Goal: Obtain resource: Download file/media

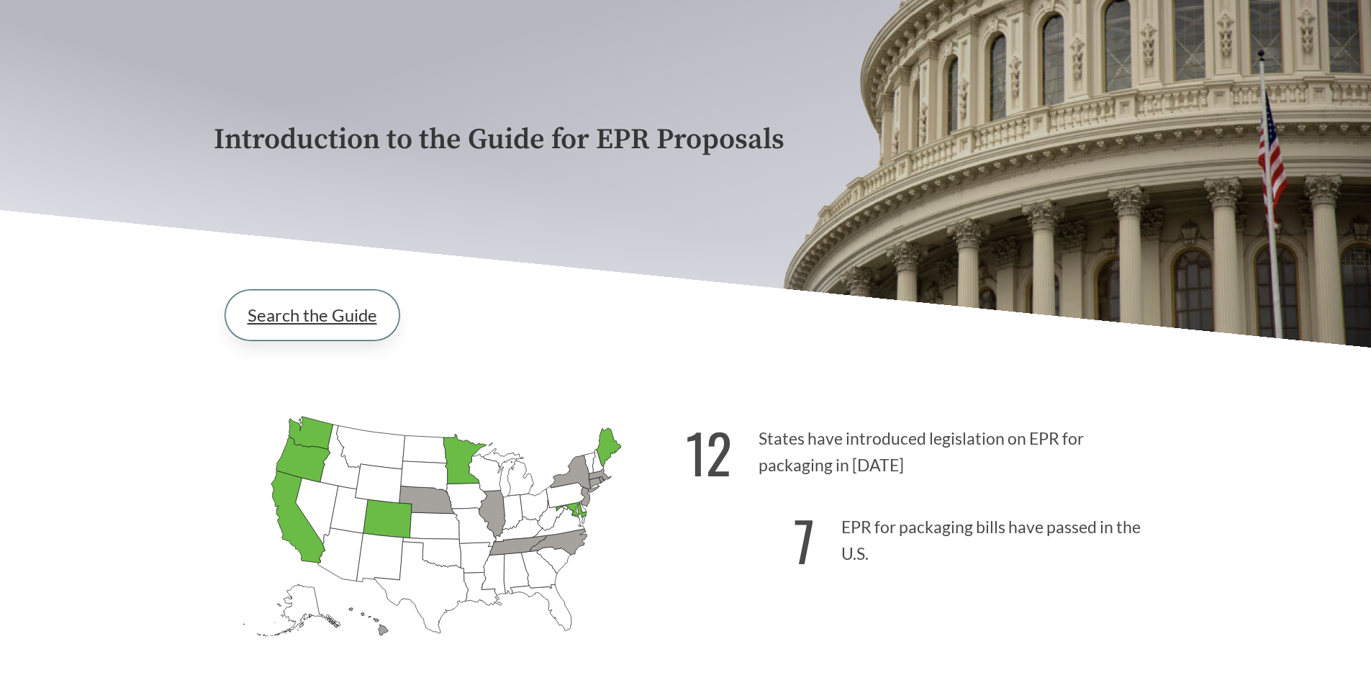
scroll to position [216, 0]
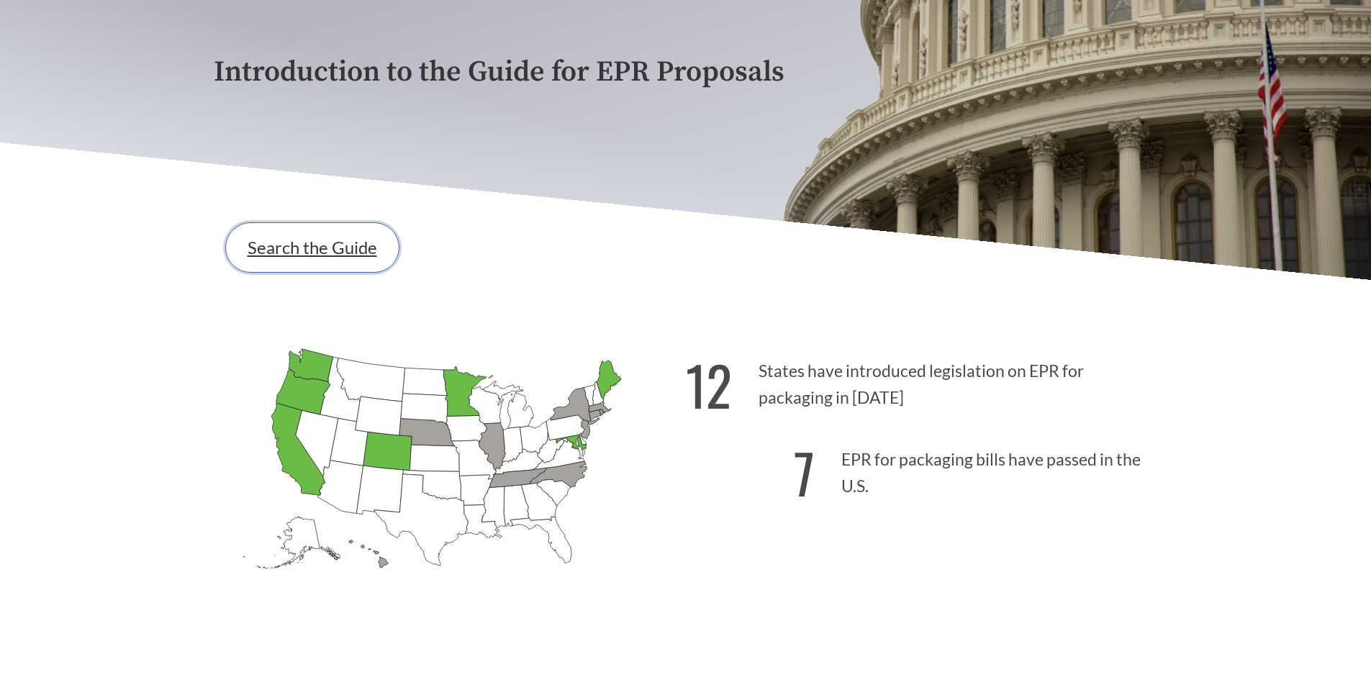
click at [338, 254] on link "Search the Guide" at bounding box center [312, 247] width 174 height 50
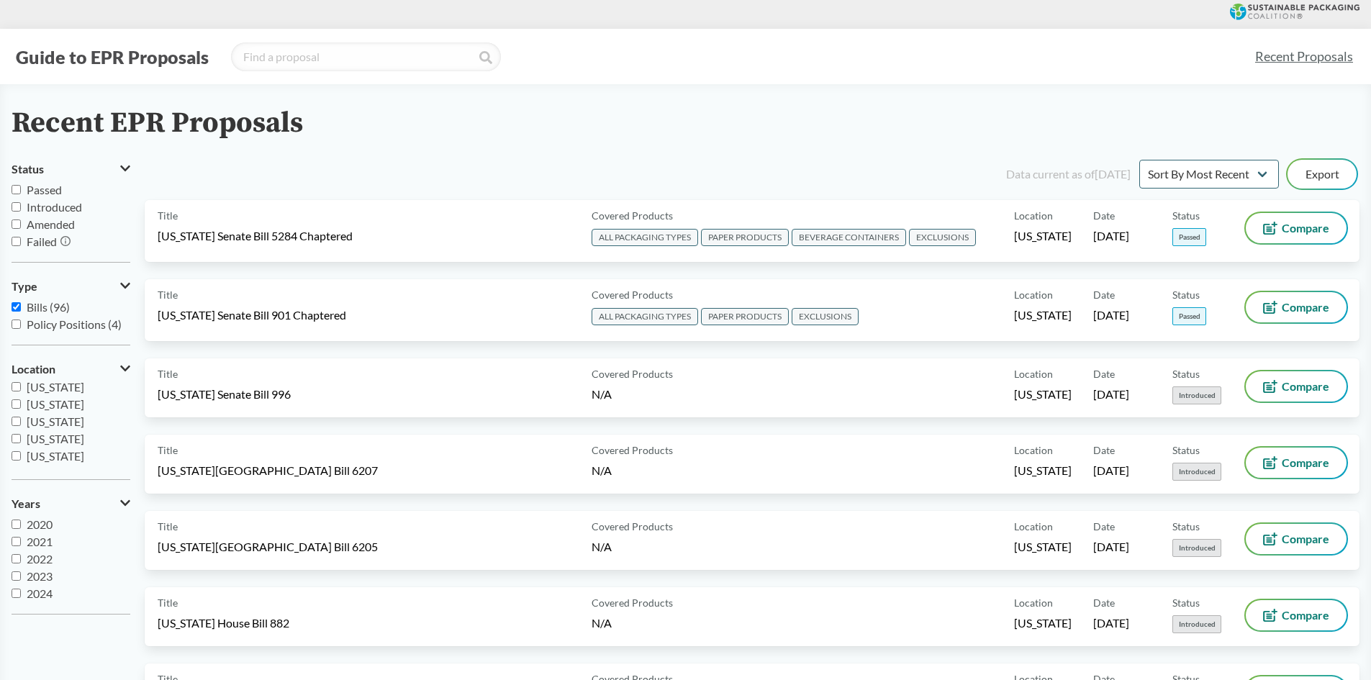
scroll to position [216, 0]
click at [60, 431] on span "[US_STATE]" at bounding box center [56, 433] width 58 height 14
click at [21, 431] on input "[US_STATE]" at bounding box center [16, 432] width 9 height 9
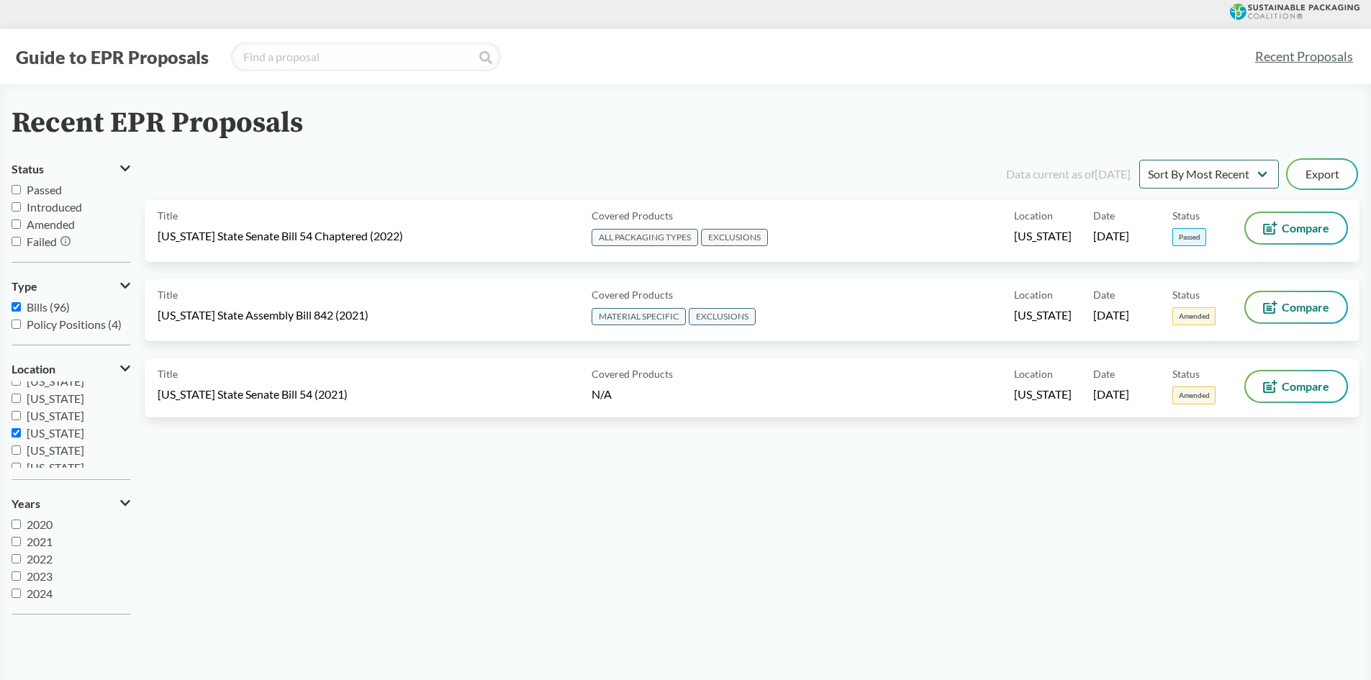
click at [50, 424] on label "[US_STATE]" at bounding box center [71, 432] width 119 height 17
click at [21, 428] on input "[US_STATE]" at bounding box center [16, 432] width 9 height 9
checkbox input "false"
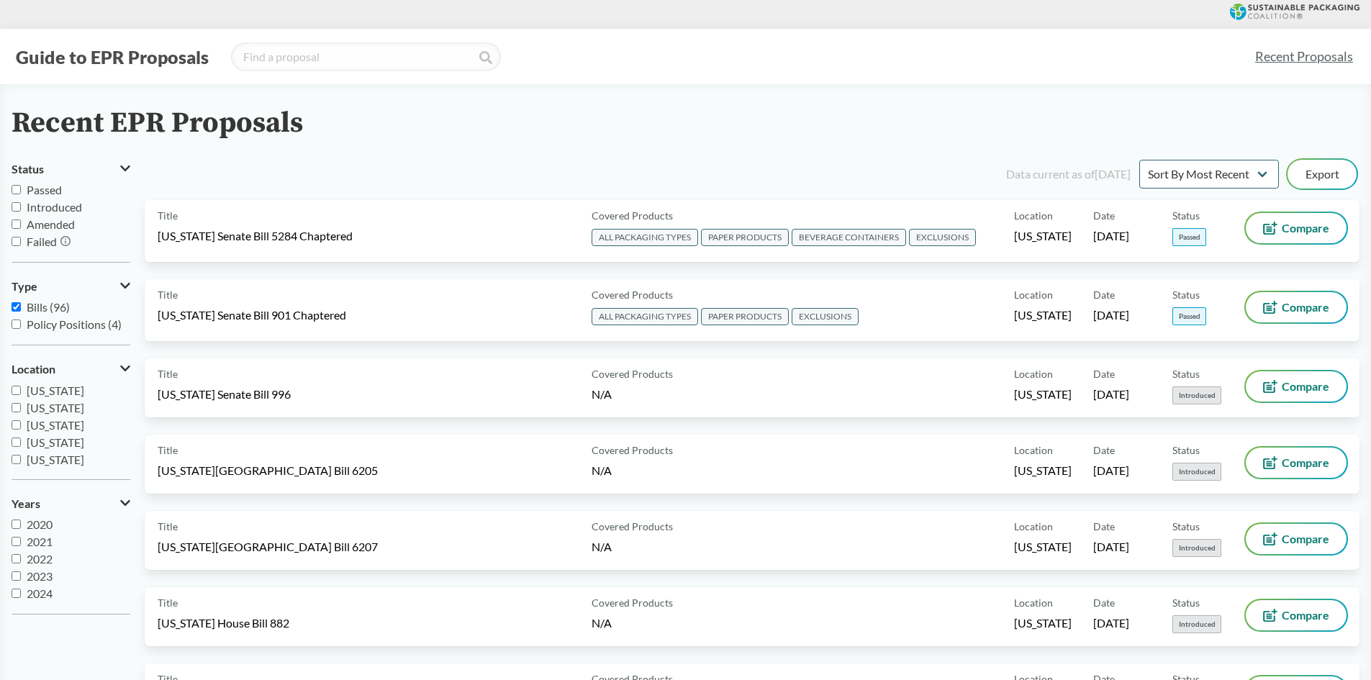
scroll to position [0, 0]
click at [20, 193] on input "Passed" at bounding box center [16, 189] width 9 height 9
checkbox input "true"
click at [19, 204] on input "Introduced" at bounding box center [16, 206] width 9 height 9
checkbox input "true"
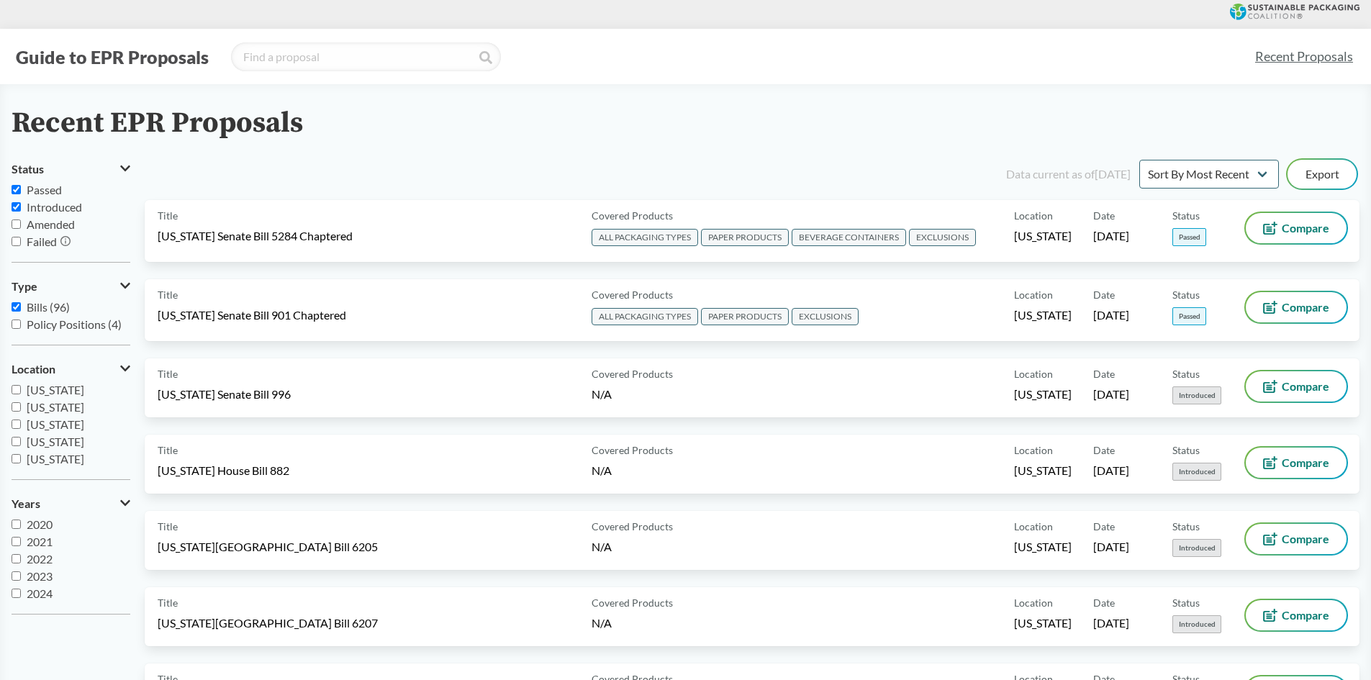
click at [17, 229] on label "Amended" at bounding box center [71, 224] width 119 height 17
click at [17, 229] on input "Amended" at bounding box center [16, 223] width 9 height 9
checkbox input "true"
click at [19, 307] on input "Bills (96)" at bounding box center [16, 306] width 9 height 9
checkbox input "false"
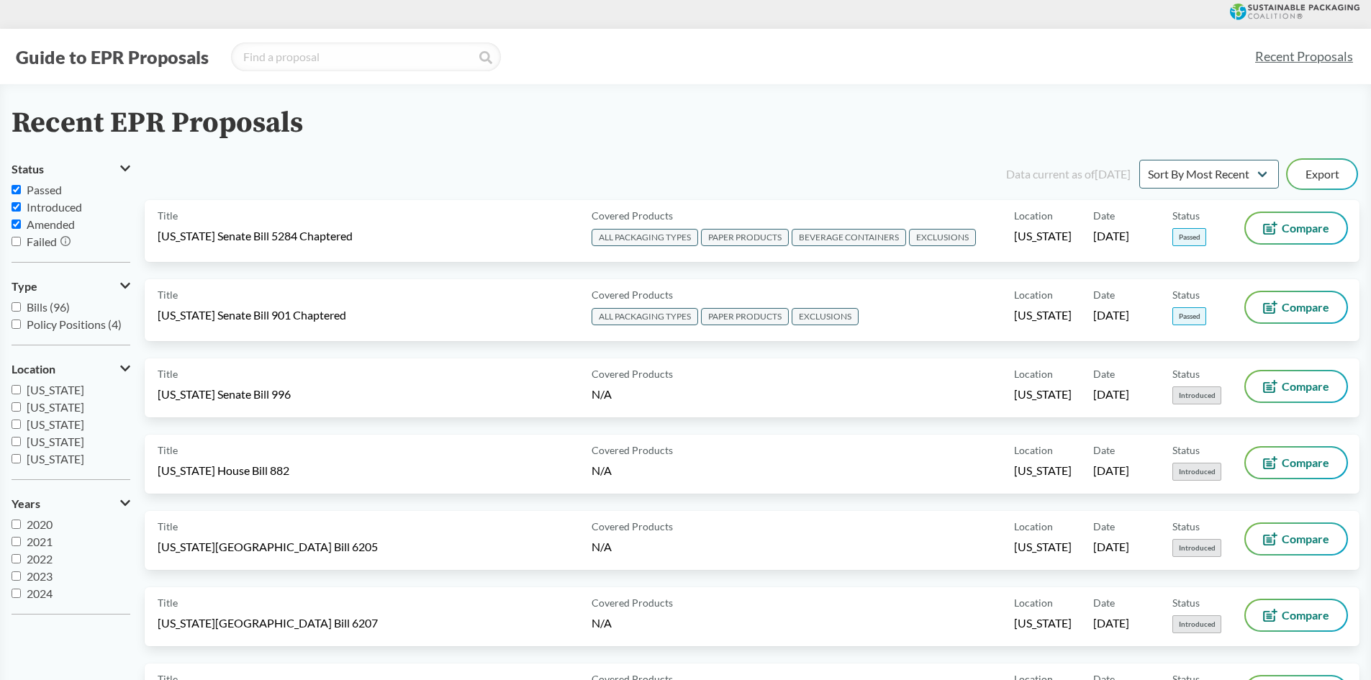
click at [14, 191] on input "Passed" at bounding box center [16, 189] width 9 height 9
checkbox input "false"
click at [16, 212] on label "Introduced" at bounding box center [71, 207] width 119 height 17
click at [16, 212] on input "Introduced" at bounding box center [16, 206] width 9 height 9
checkbox input "false"
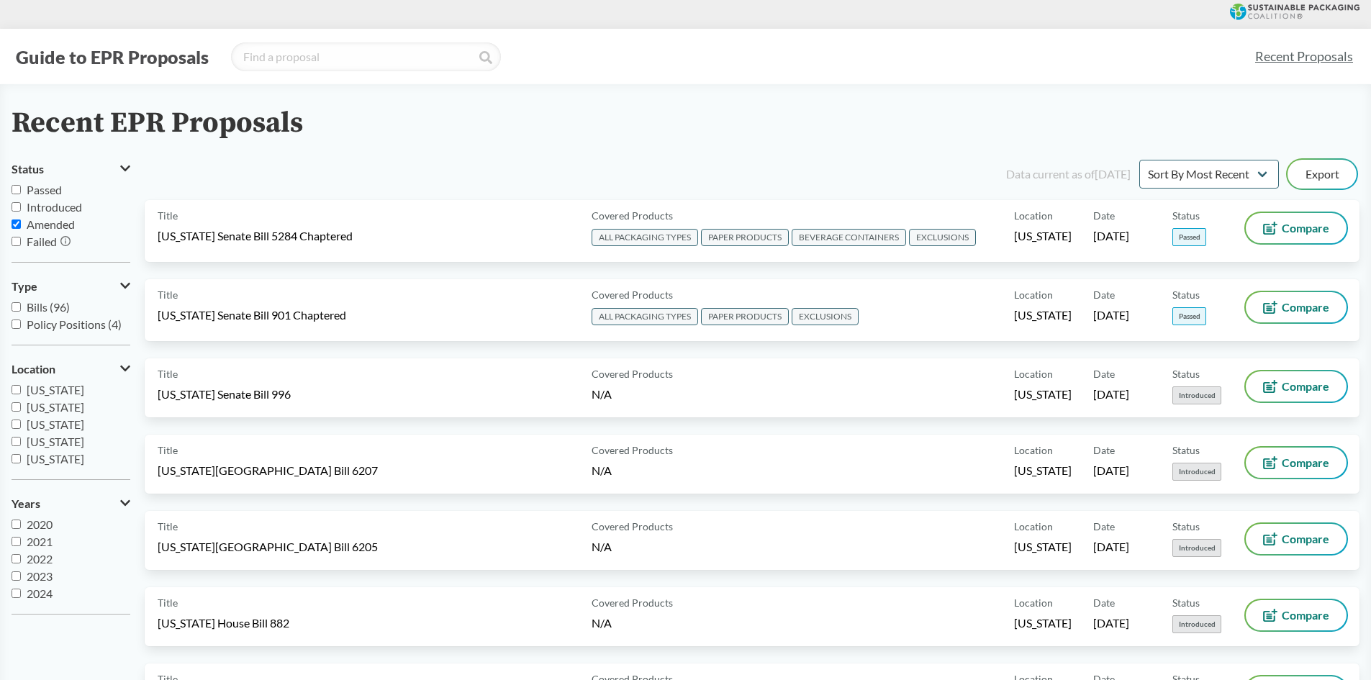
click at [14, 224] on input "Amended" at bounding box center [16, 223] width 9 height 9
checkbox input "false"
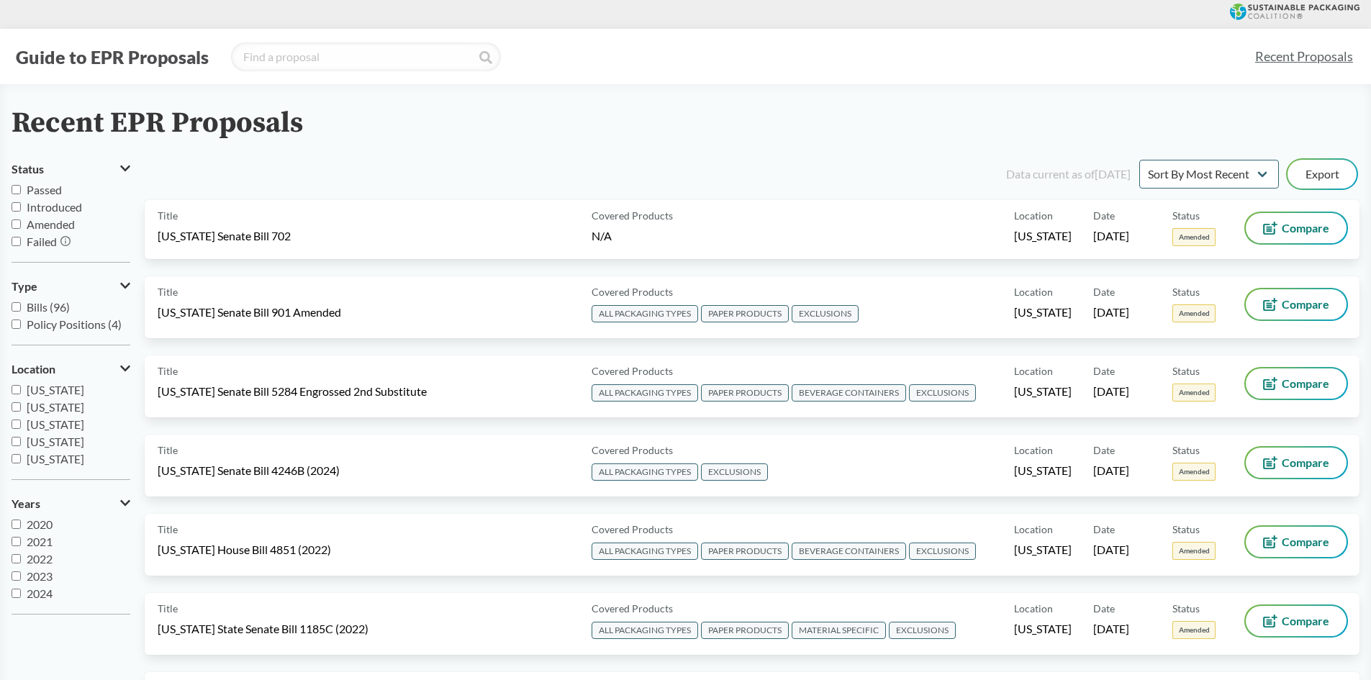
click at [17, 244] on input "Failed" at bounding box center [16, 241] width 9 height 9
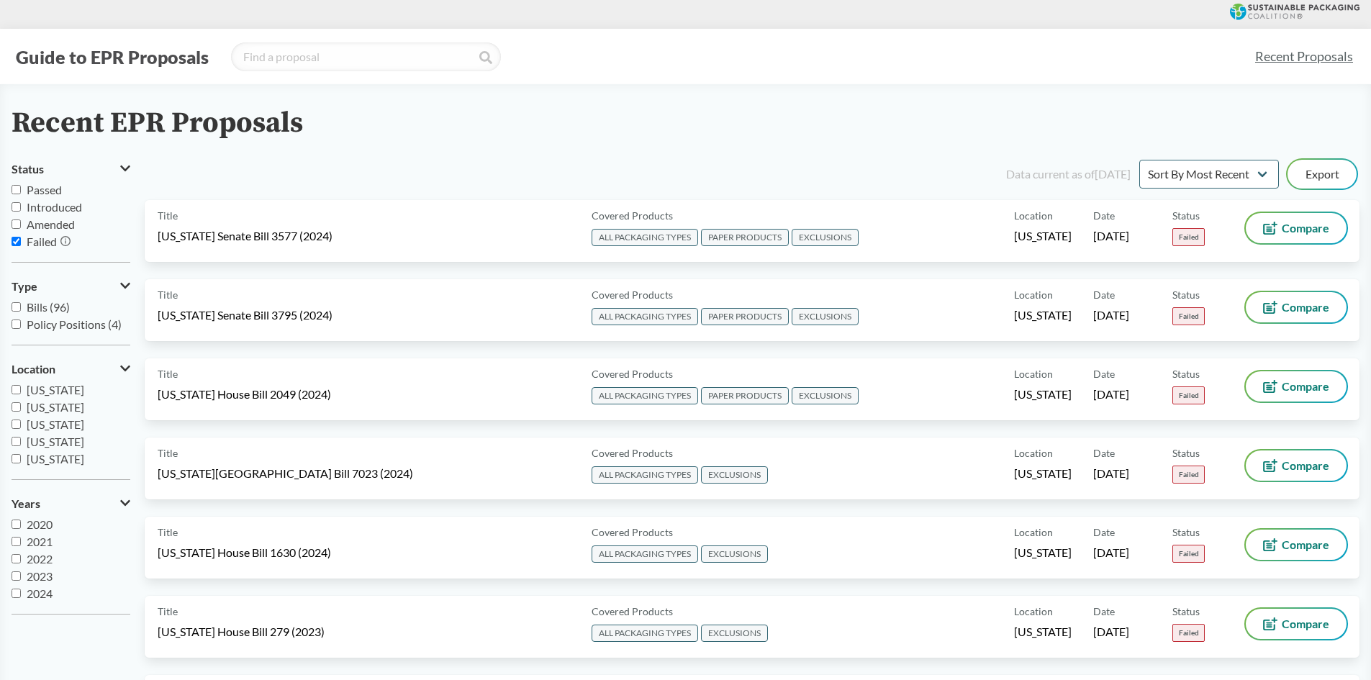
click at [16, 239] on input "Failed" at bounding box center [16, 241] width 9 height 9
checkbox input "false"
click at [15, 228] on input "Amended" at bounding box center [16, 223] width 9 height 9
checkbox input "true"
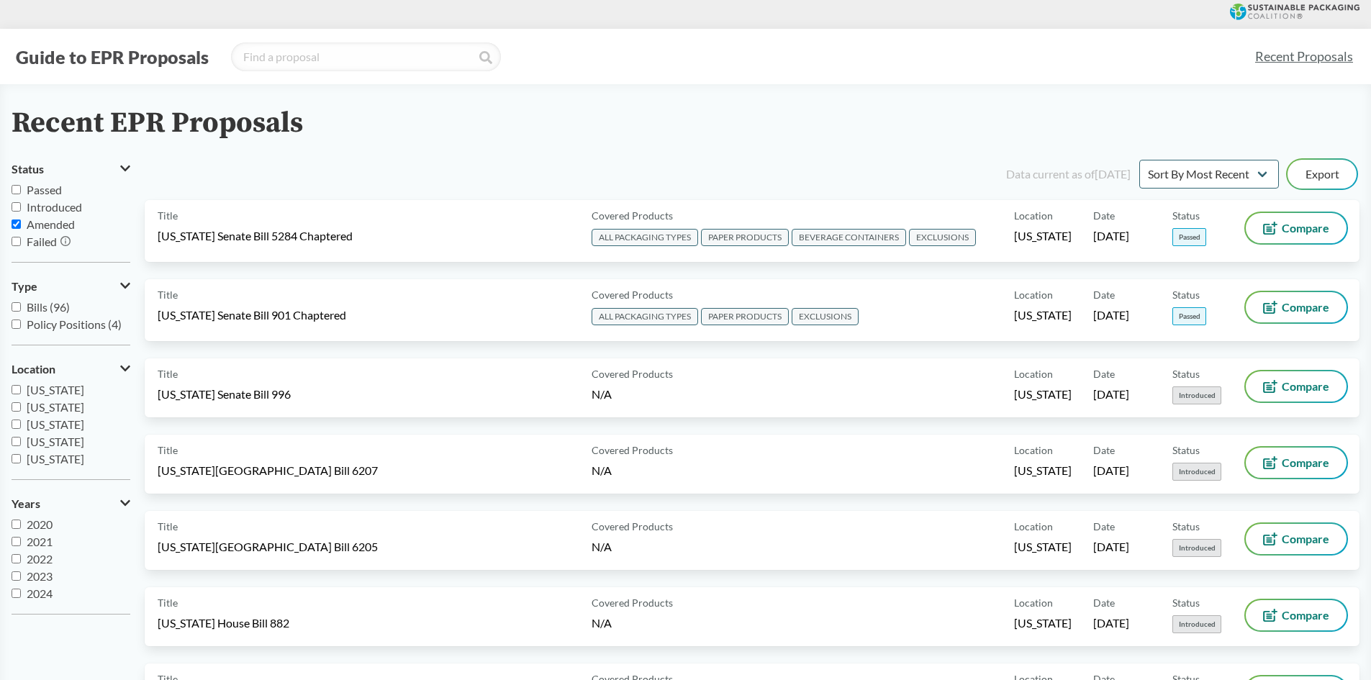
click at [13, 206] on input "Introduced" at bounding box center [16, 206] width 9 height 9
checkbox input "true"
click at [19, 188] on input "Passed" at bounding box center [16, 189] width 9 height 9
checkbox input "true"
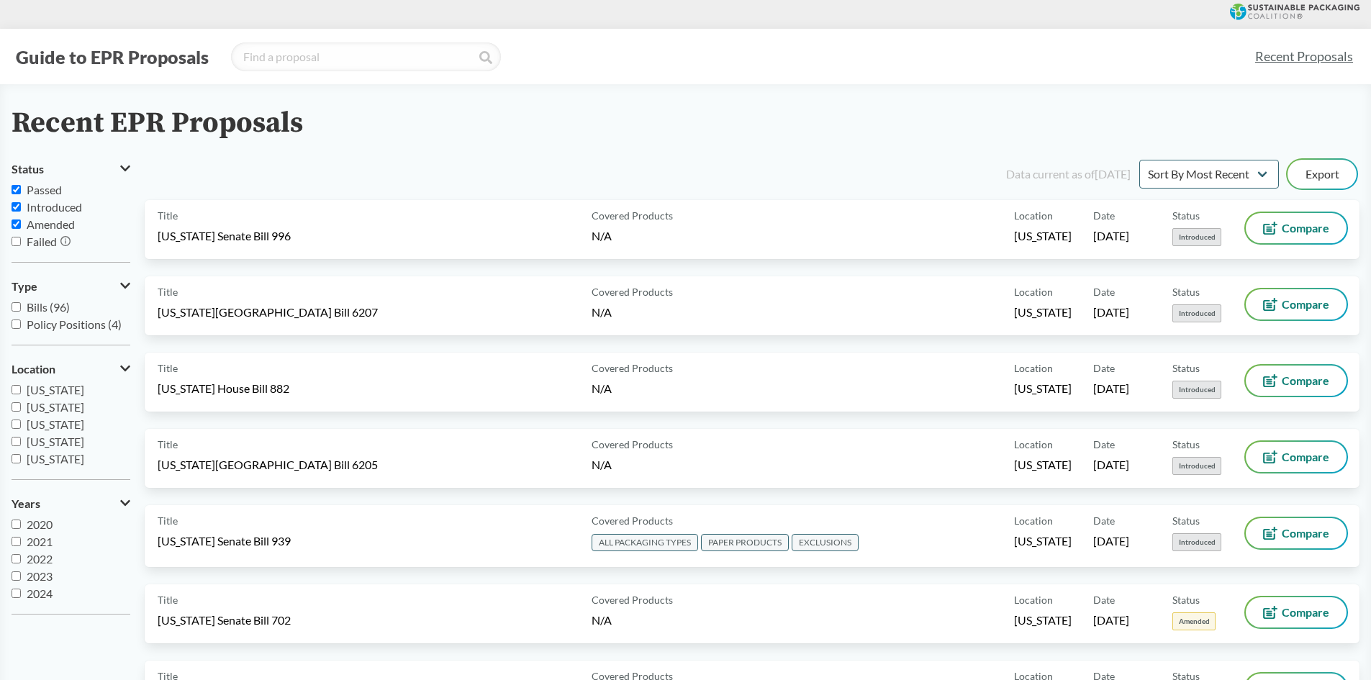
click at [18, 245] on input "Failed" at bounding box center [16, 241] width 9 height 9
checkbox input "true"
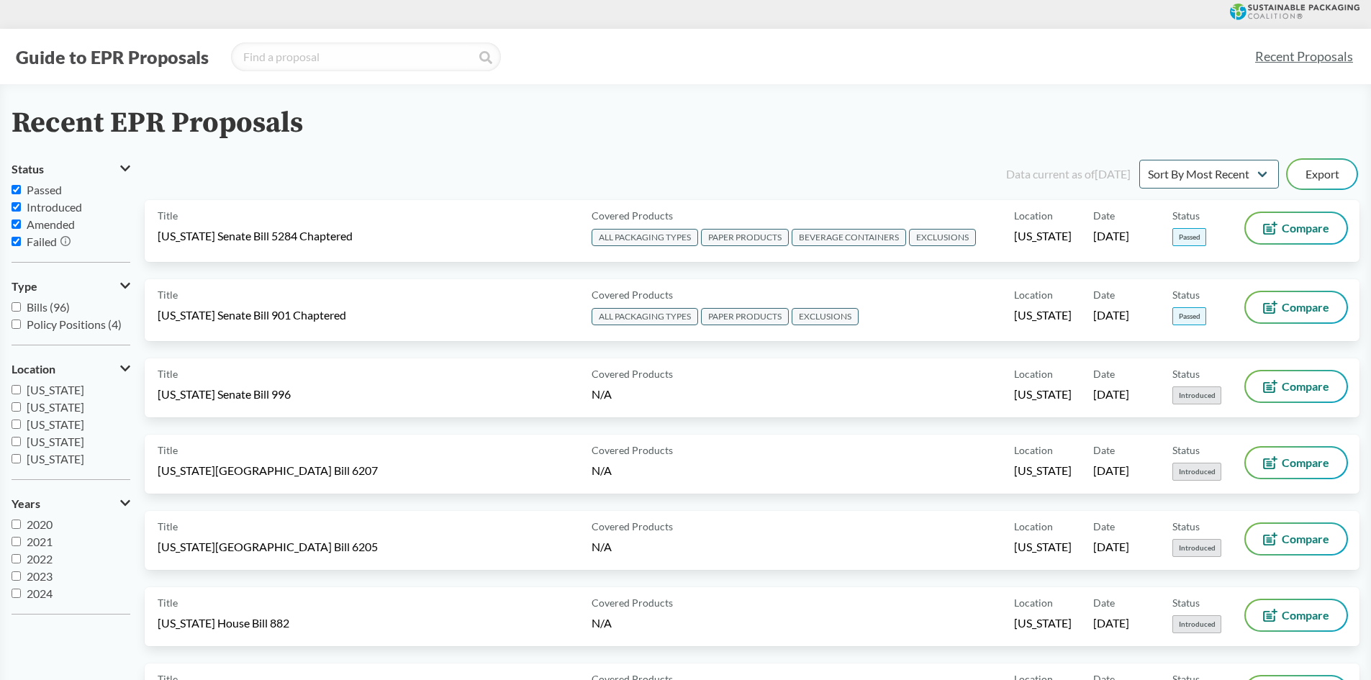
click at [46, 308] on span "Bills (96)" at bounding box center [48, 307] width 43 height 14
click at [21, 308] on input "Bills (96)" at bounding box center [16, 306] width 9 height 9
checkbox input "true"
click at [44, 324] on span "Policy Positions (4)" at bounding box center [74, 324] width 95 height 14
click at [21, 324] on input "Policy Positions (4)" at bounding box center [16, 323] width 9 height 9
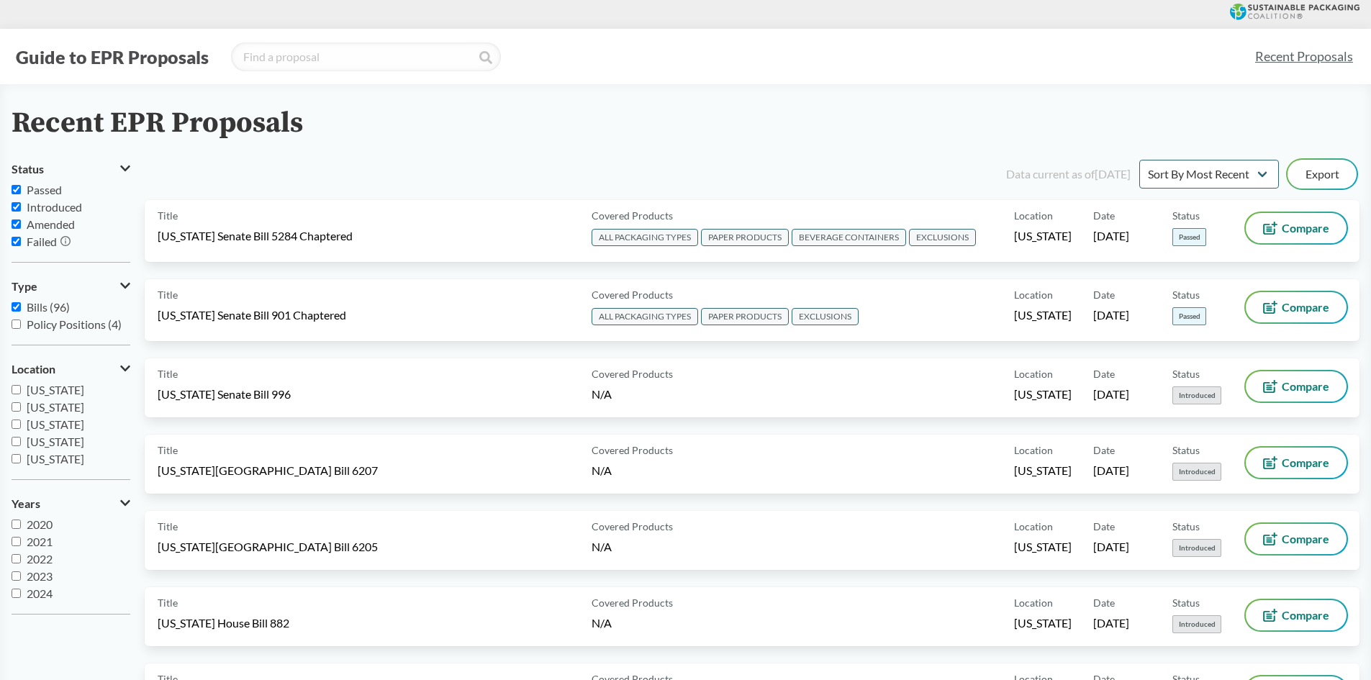
checkbox input "true"
click at [1337, 174] on button "Export" at bounding box center [1321, 174] width 69 height 29
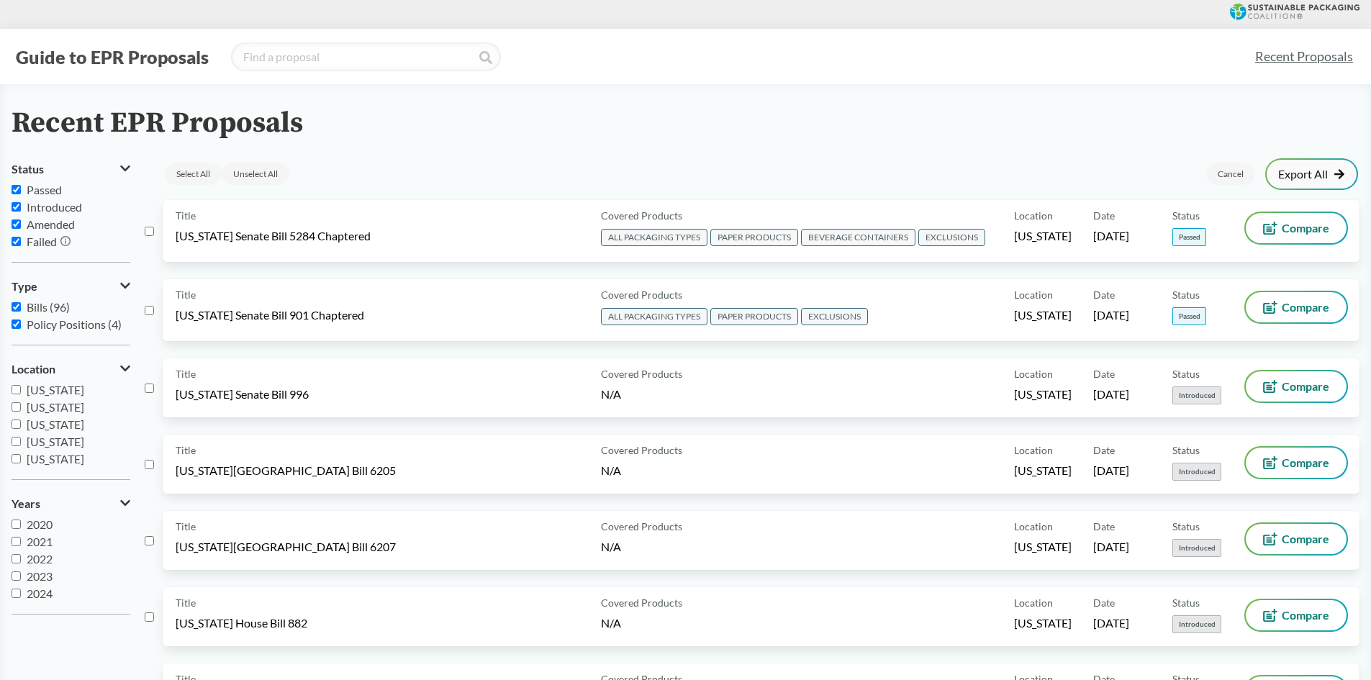
click at [1296, 171] on link "Export All" at bounding box center [1311, 174] width 67 height 12
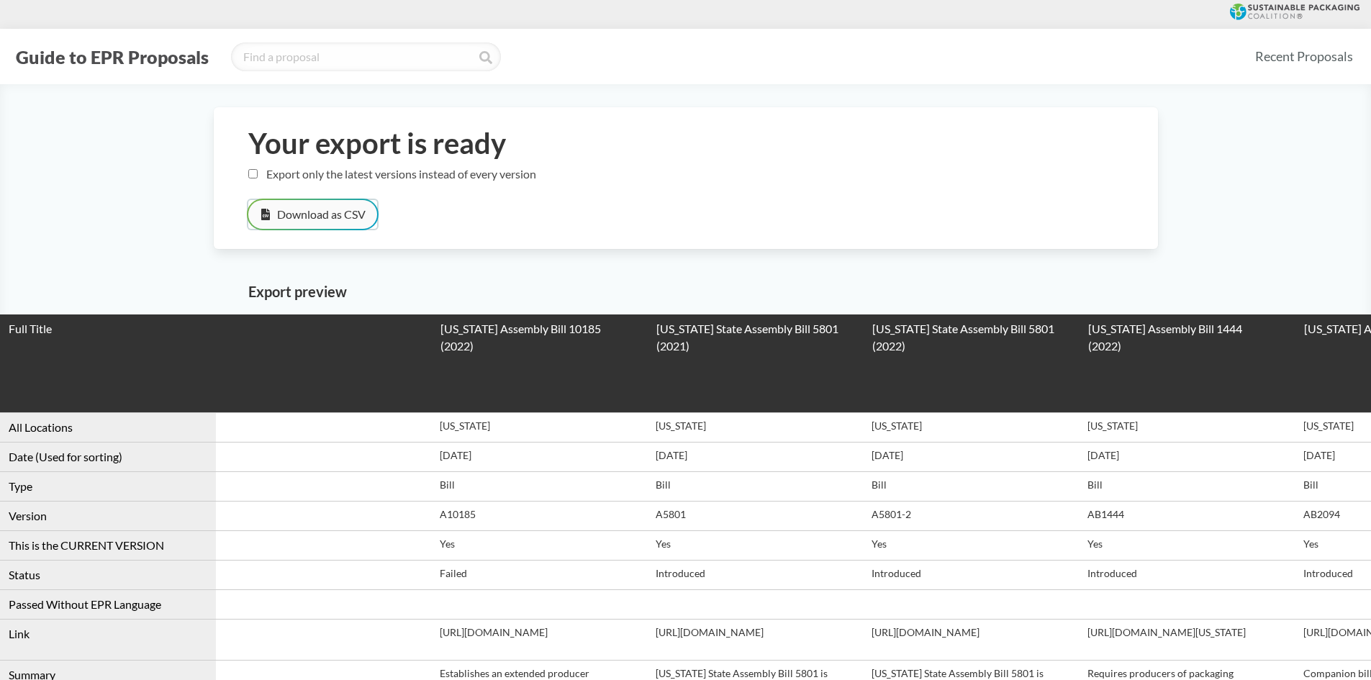
click at [307, 214] on button "Download as CSV" at bounding box center [312, 214] width 129 height 29
